Goal: Navigation & Orientation: Find specific page/section

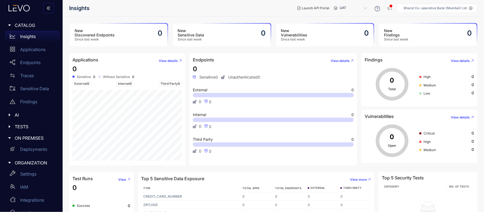
click at [454, 9] on p "Bharat Co-operative Bank (Mumbai) Ltd" at bounding box center [435, 8] width 63 height 4
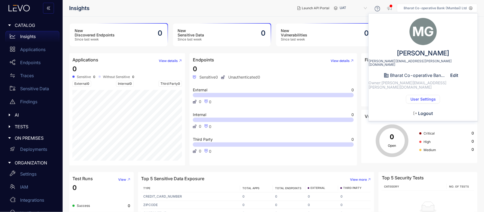
click at [427, 111] on span "Logout" at bounding box center [425, 113] width 15 height 5
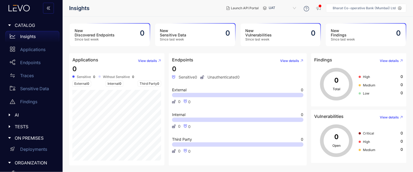
click at [354, 42] on div "New Findings Since last week 0" at bounding box center [366, 35] width 80 height 23
click at [25, 52] on div "Applications" at bounding box center [32, 49] width 54 height 11
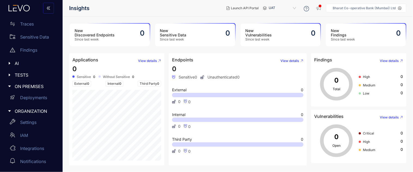
click at [389, 10] on aside "Bharat Co-operative Bank (Mumbai) Ltd" at bounding box center [366, 8] width 80 height 9
click at [160, 12] on nav "Insights" at bounding box center [145, 8] width 153 height 10
